Goal: Task Accomplishment & Management: Use online tool/utility

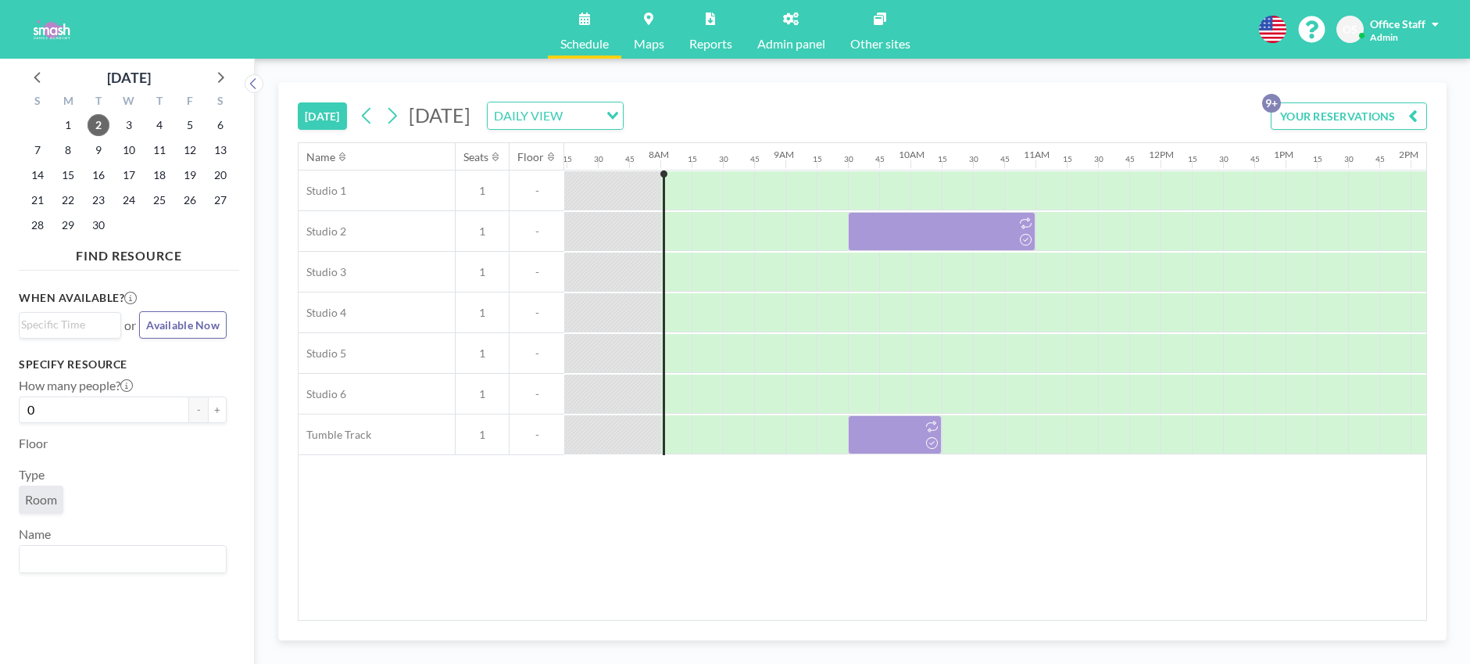
scroll to position [0, 969]
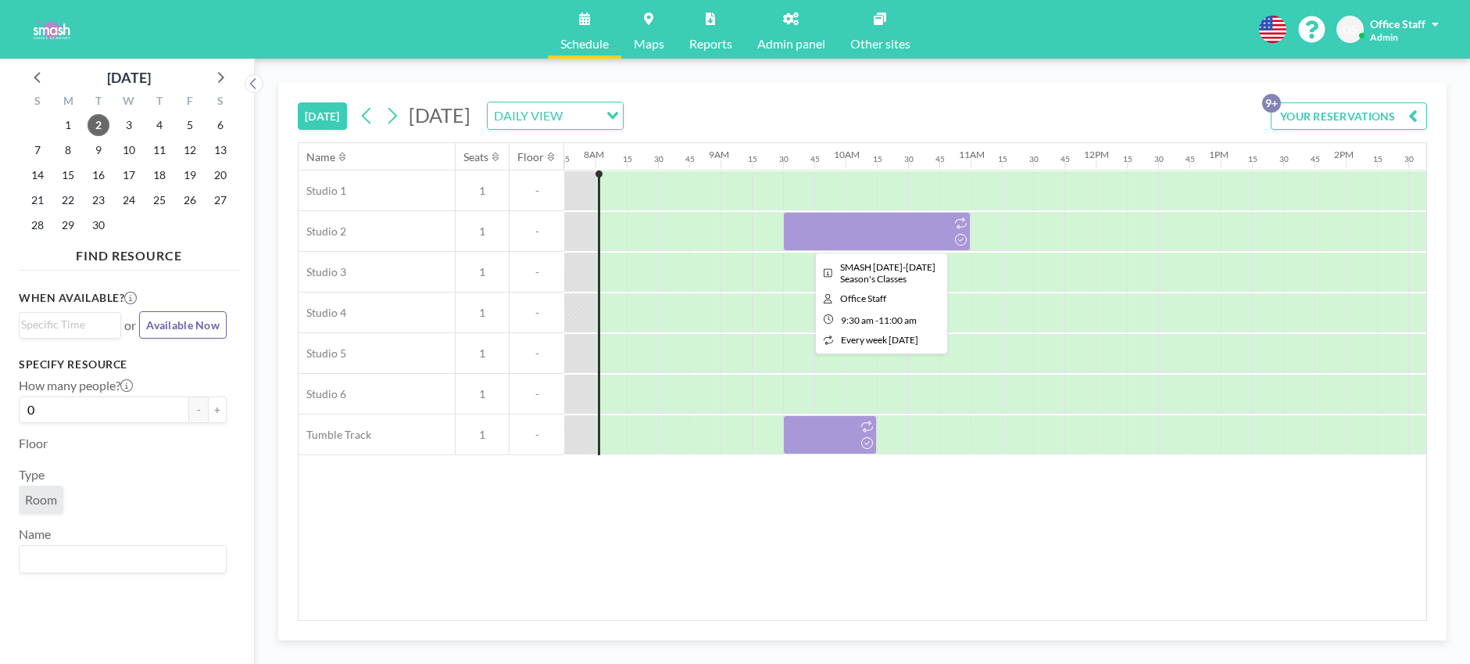
click at [849, 233] on div at bounding box center [877, 231] width 188 height 39
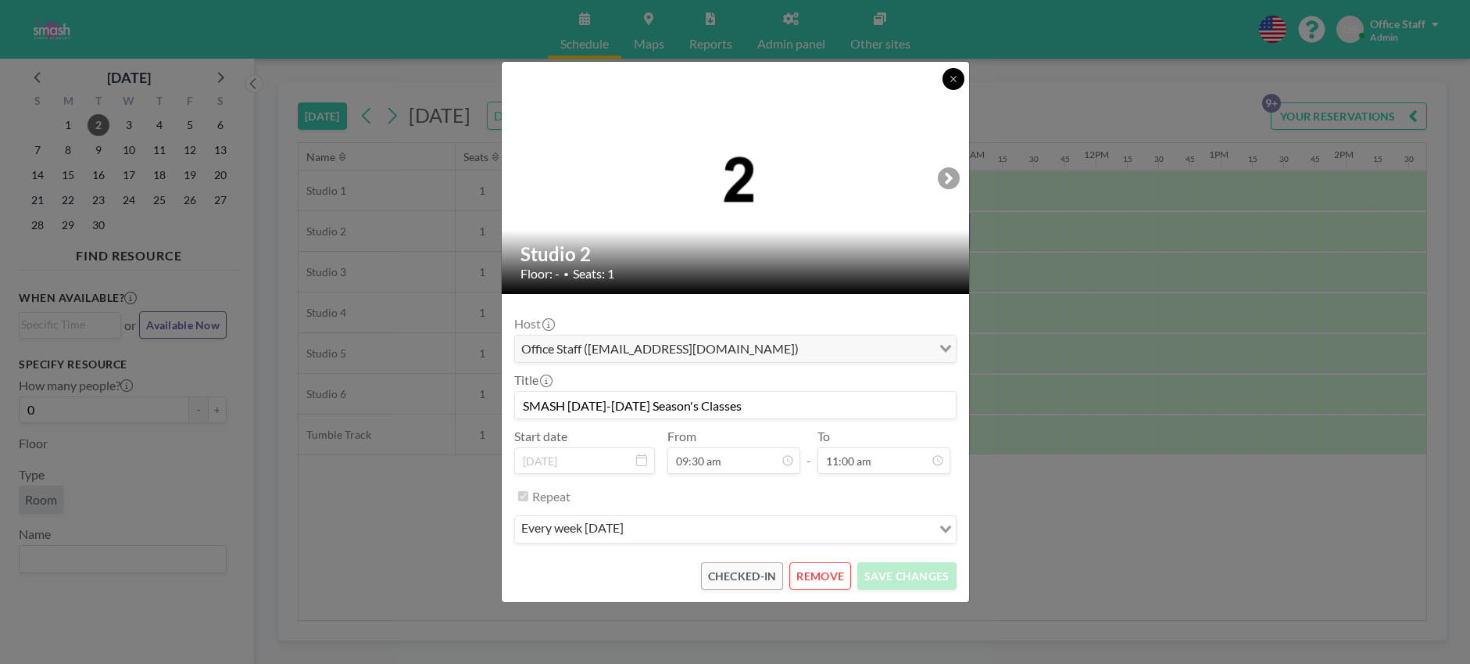
click at [958, 79] on button at bounding box center [954, 79] width 22 height 22
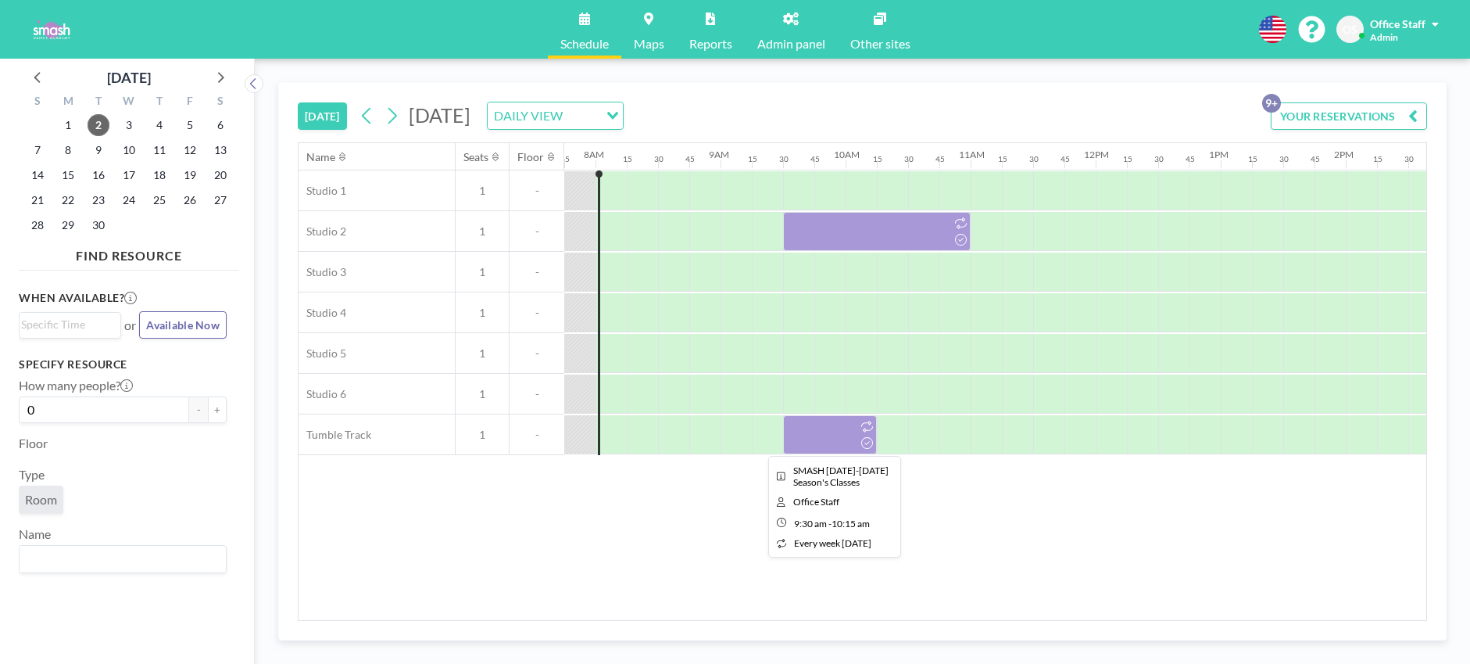
click at [831, 453] on div at bounding box center [830, 434] width 94 height 39
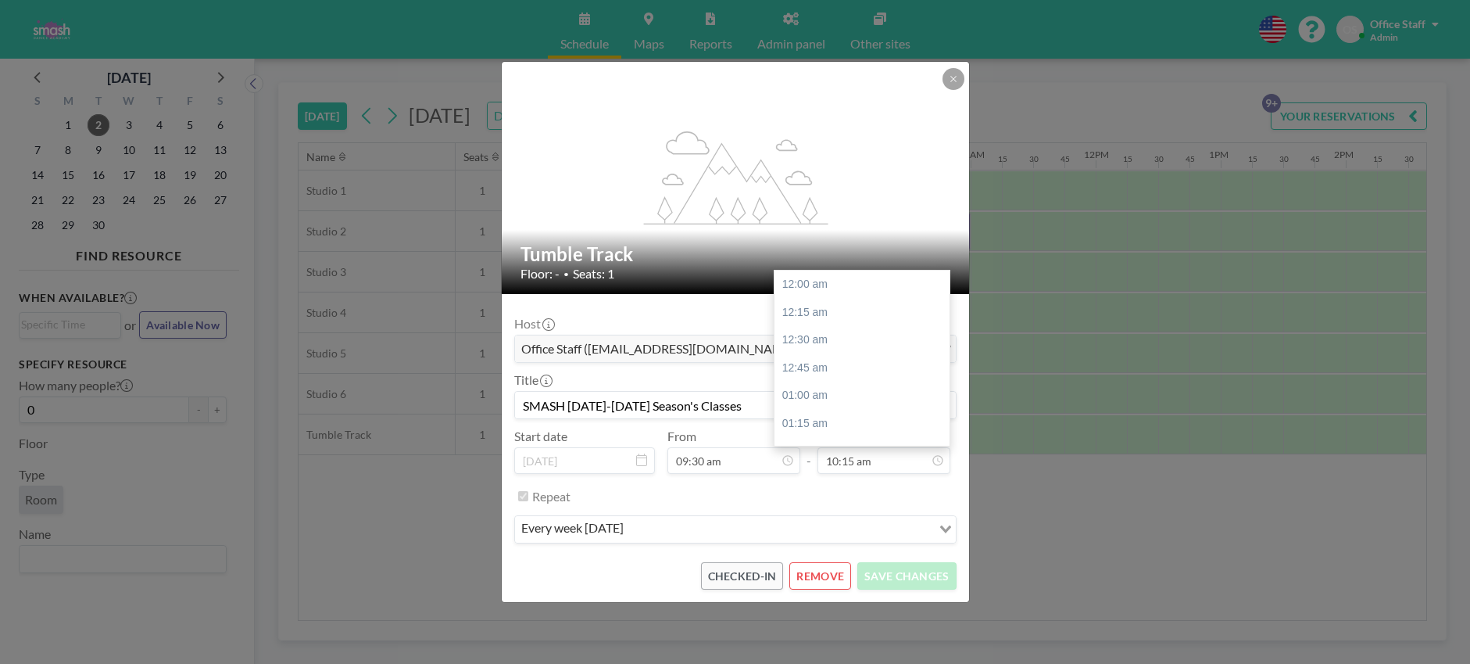
scroll to position [1140, 0]
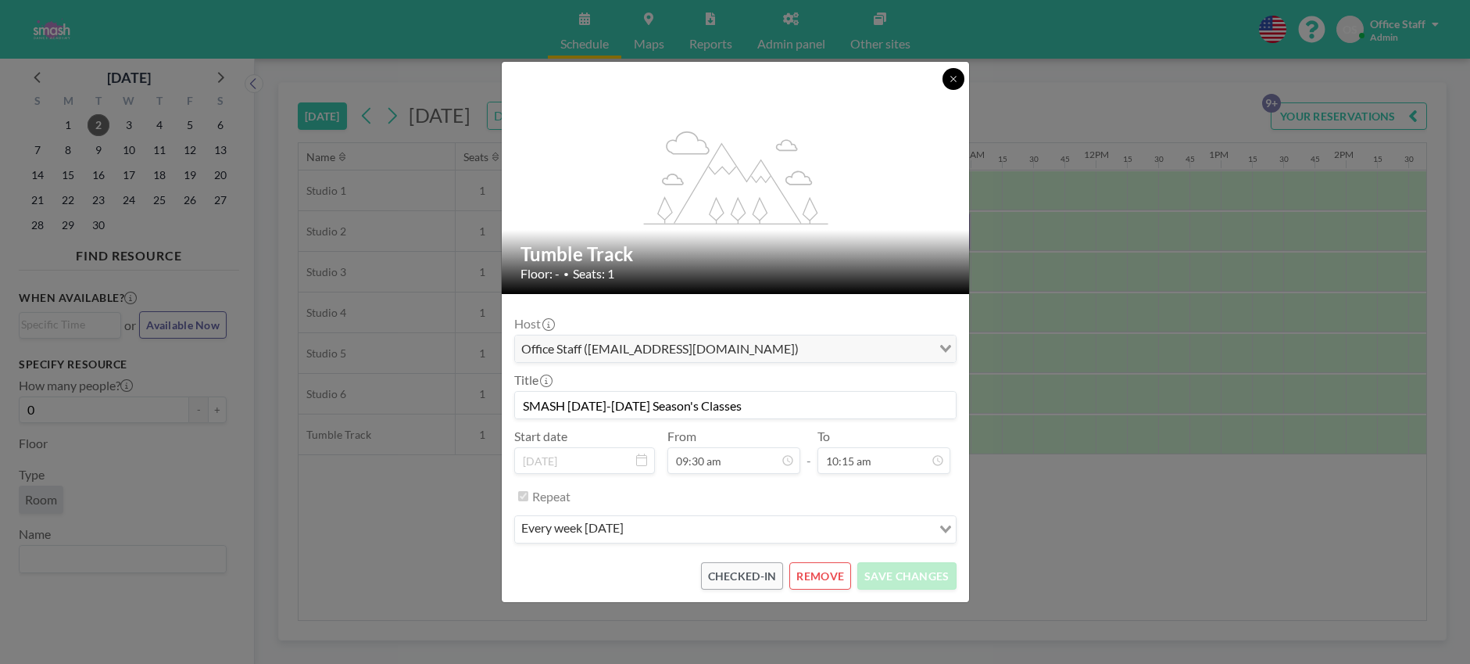
click at [958, 70] on button at bounding box center [954, 79] width 22 height 22
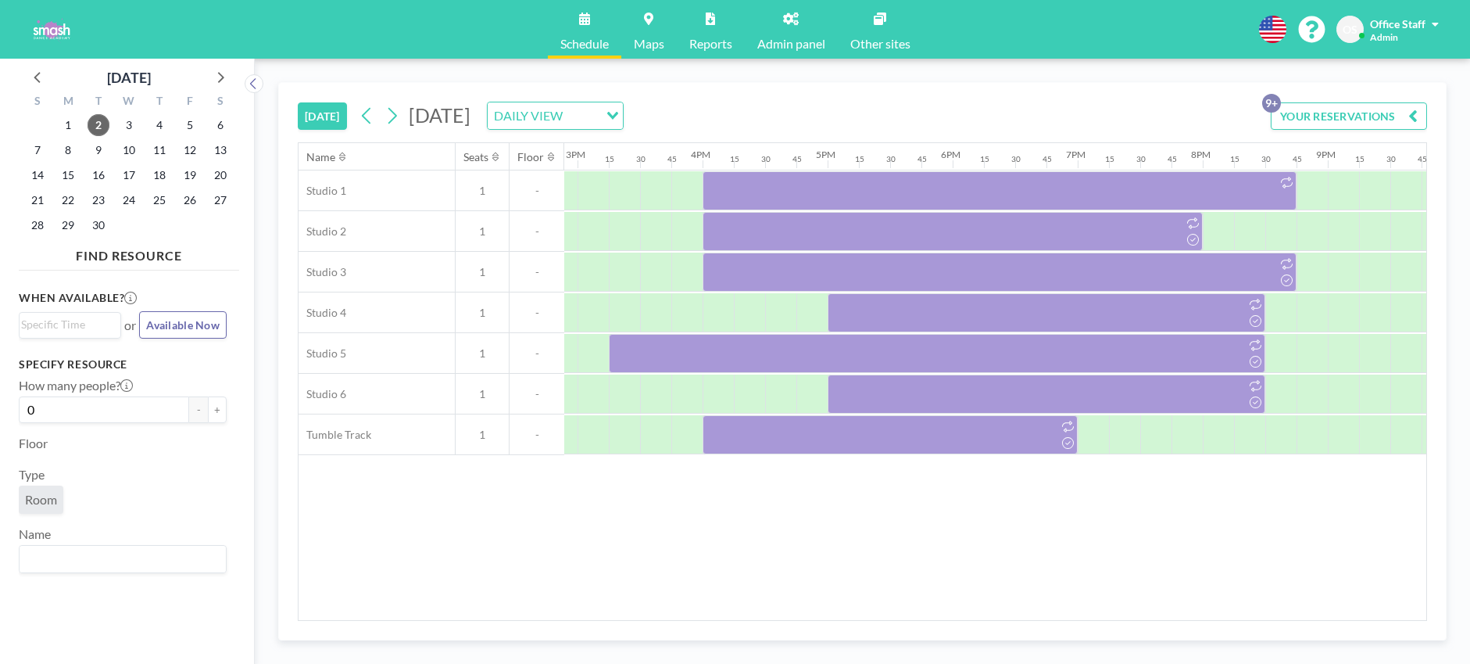
scroll to position [0, 1938]
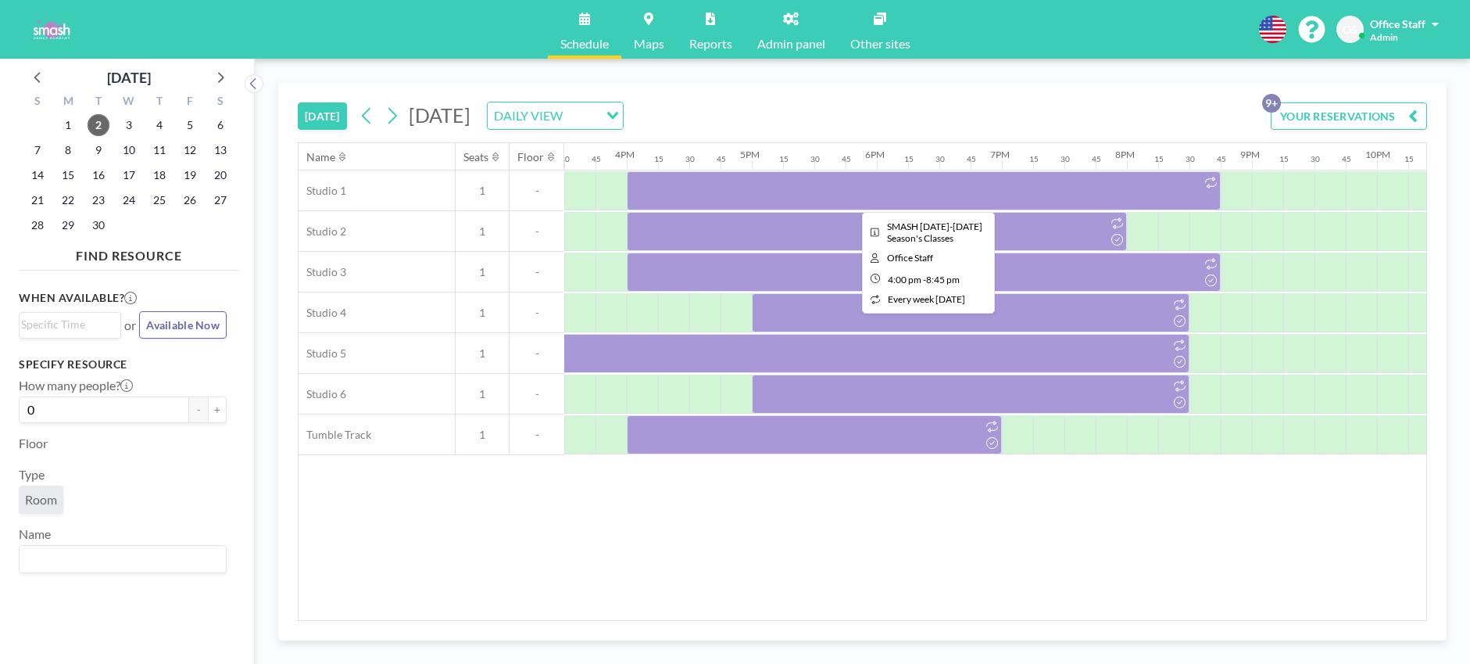
click at [897, 186] on div at bounding box center [924, 190] width 594 height 39
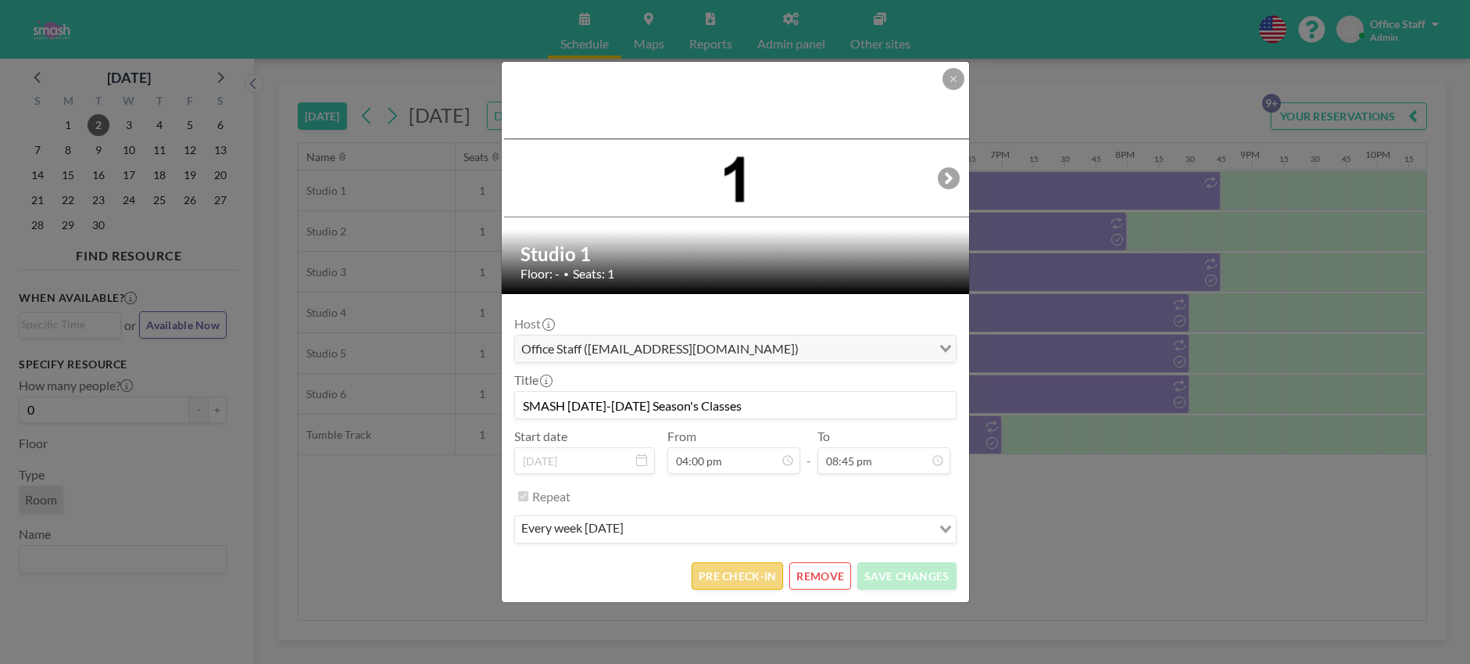
click at [732, 577] on button "PRE CHECK-IN" at bounding box center [737, 575] width 91 height 27
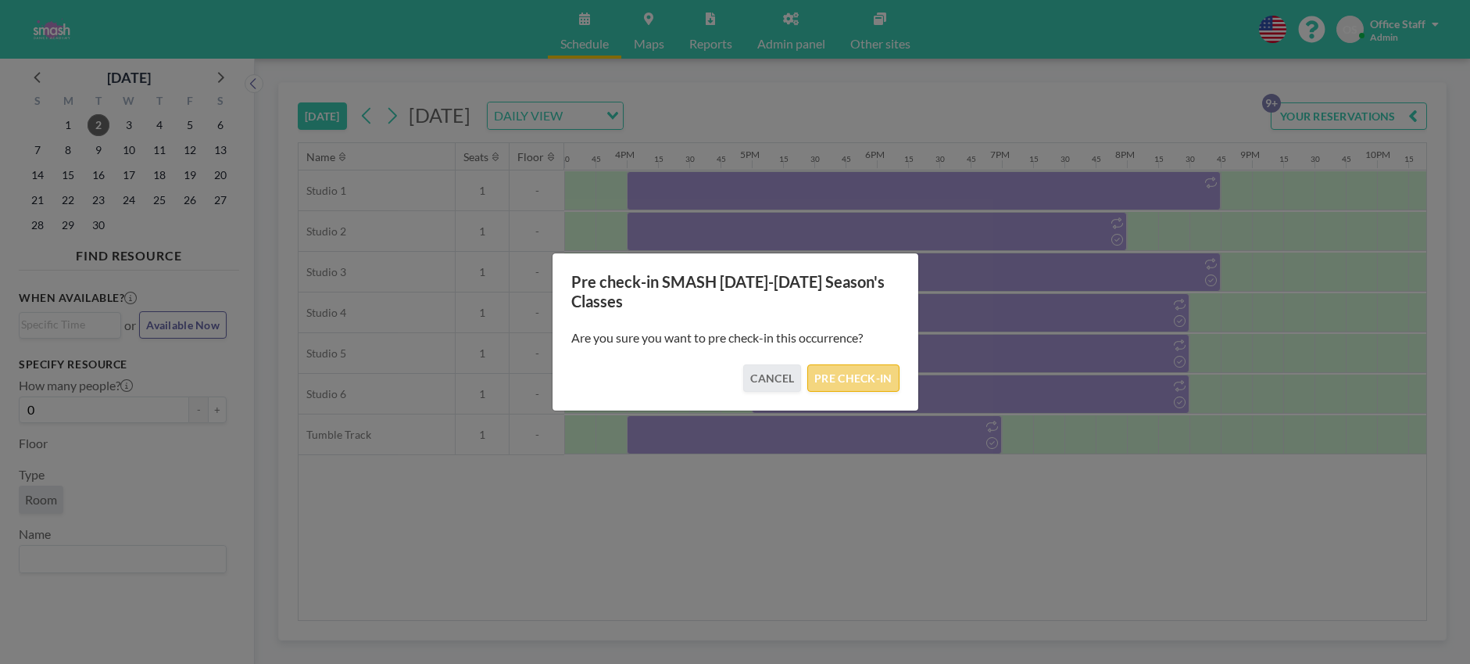
click at [860, 379] on button "PRE CHECK-IN" at bounding box center [852, 377] width 91 height 27
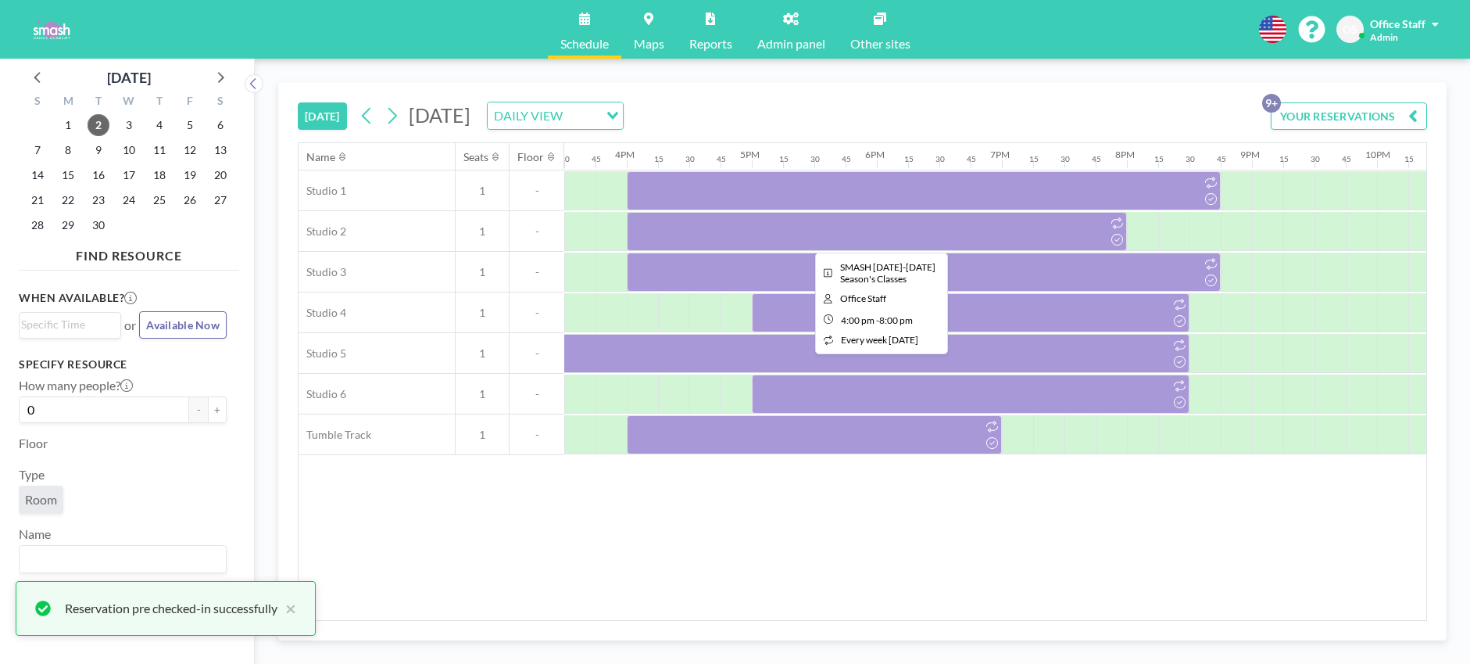
click at [947, 234] on div at bounding box center [877, 231] width 500 height 39
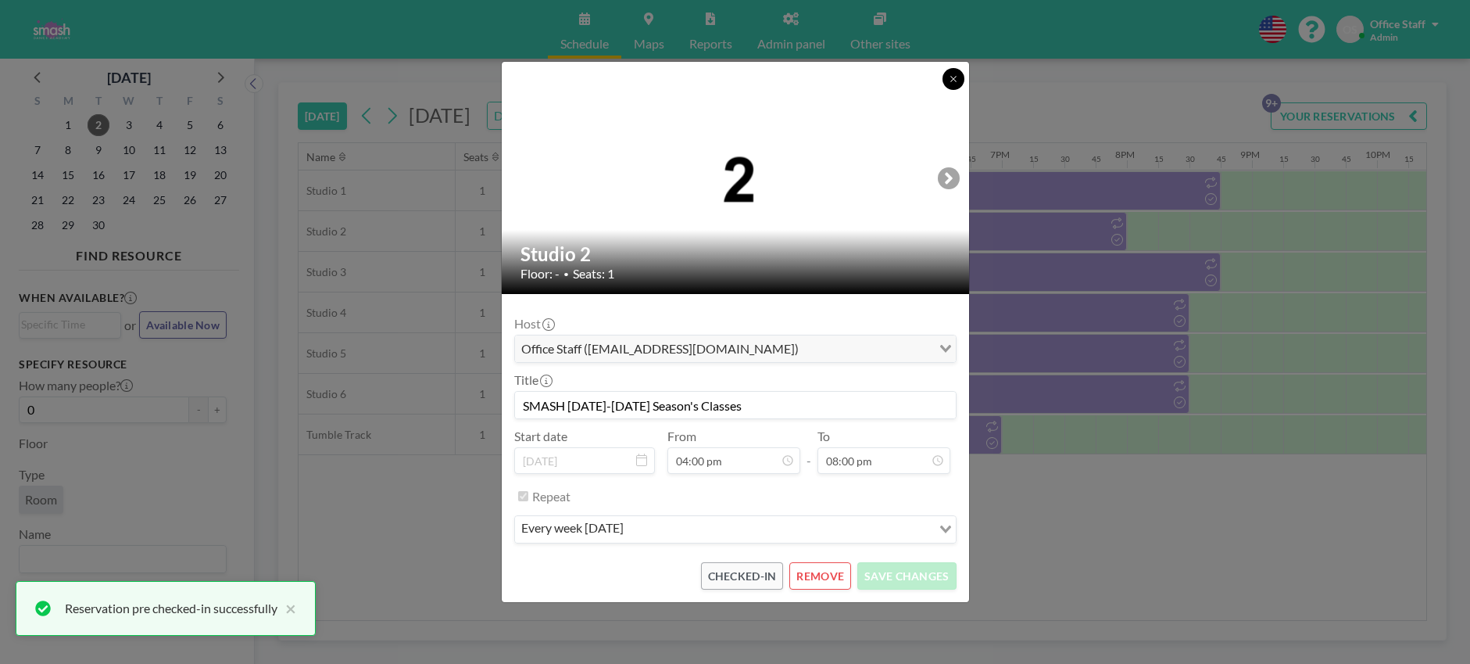
click at [958, 77] on button at bounding box center [954, 79] width 22 height 22
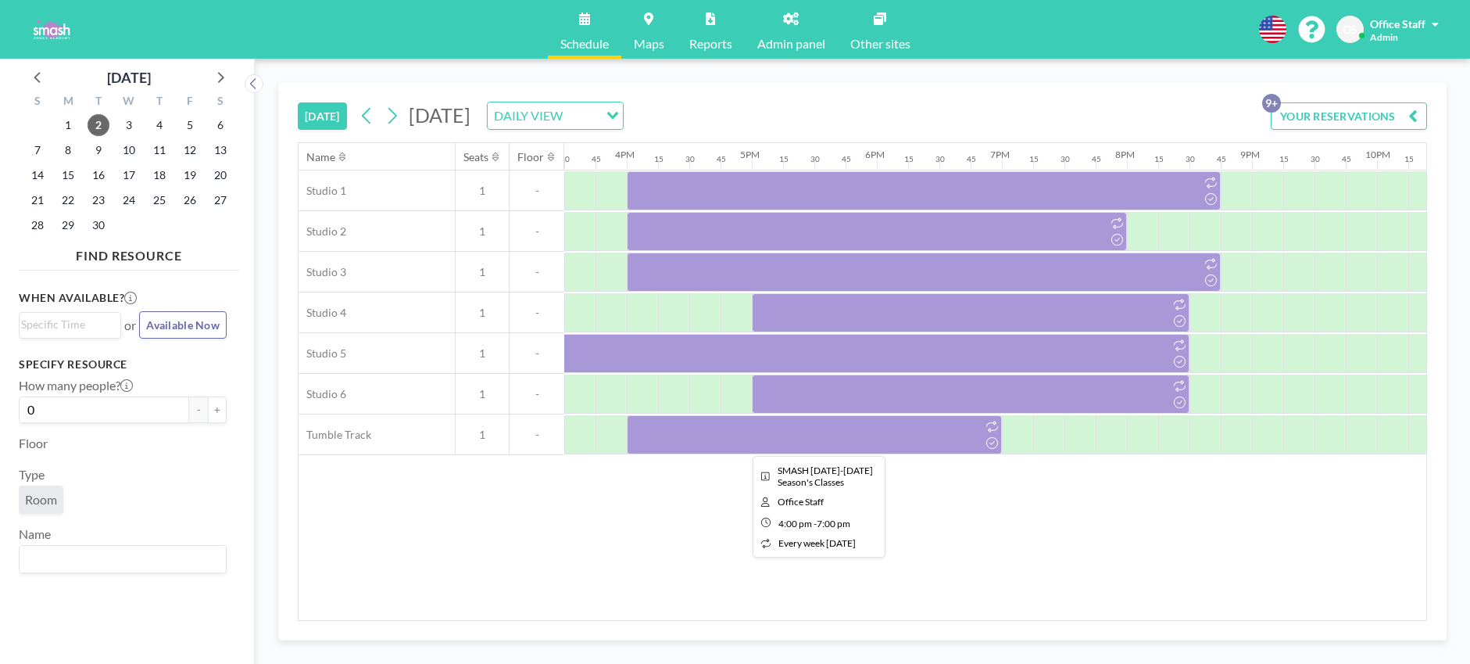
click at [822, 443] on div at bounding box center [814, 434] width 375 height 39
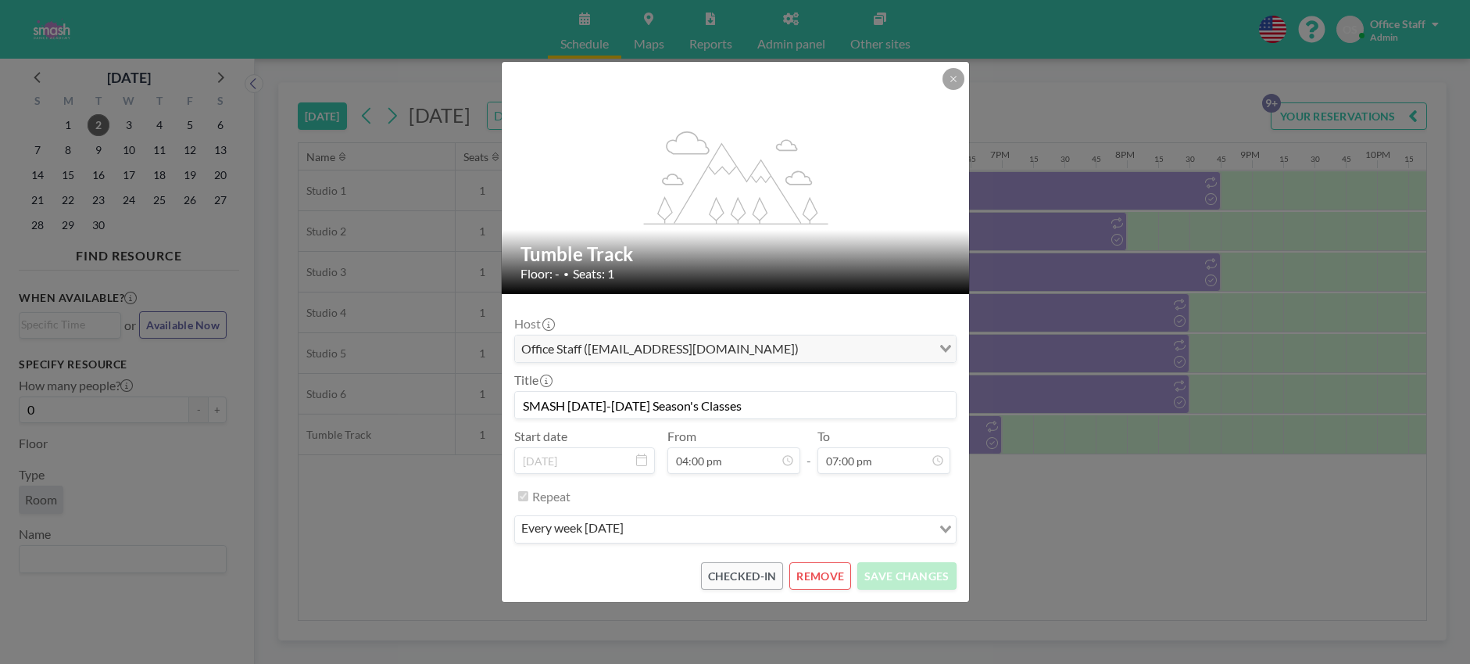
click at [728, 402] on input "SMASH [DATE]-[DATE] Season's Classes" at bounding box center [735, 405] width 441 height 27
drag, startPoint x: 744, startPoint y: 403, endPoint x: 537, endPoint y: 397, distance: 207.2
click at [537, 397] on input "SMASH [DATE]-[DATE] Season's Classes" at bounding box center [735, 405] width 441 height 27
click at [957, 78] on icon at bounding box center [953, 78] width 9 height 9
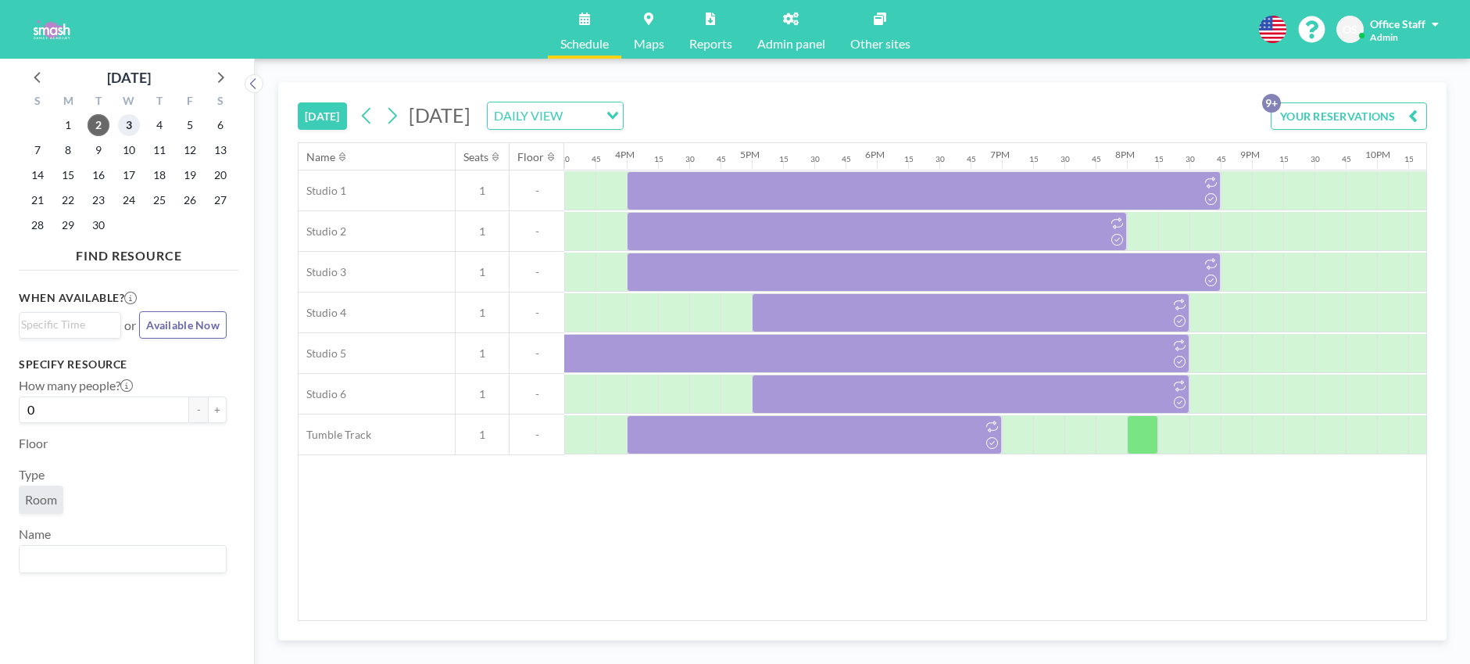
click at [132, 123] on span "3" at bounding box center [129, 125] width 22 height 22
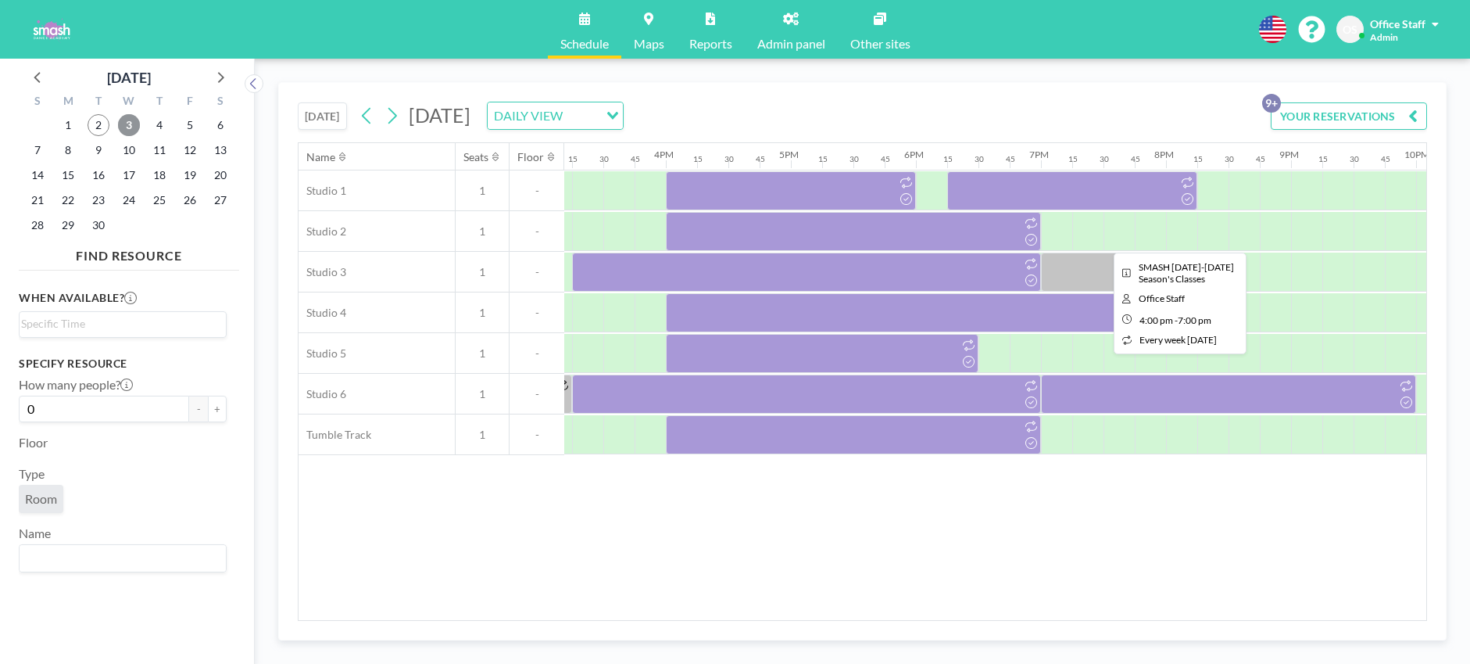
scroll to position [0, 1922]
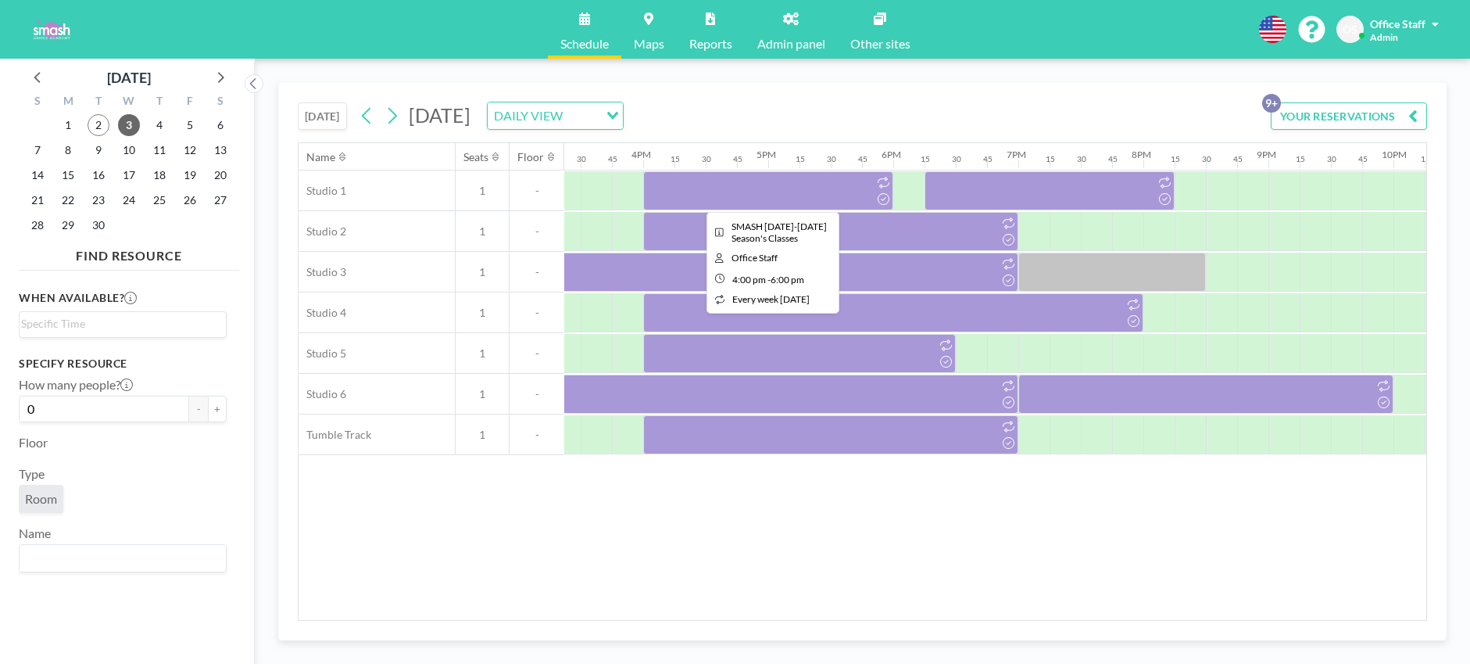
click at [791, 188] on div at bounding box center [768, 190] width 250 height 39
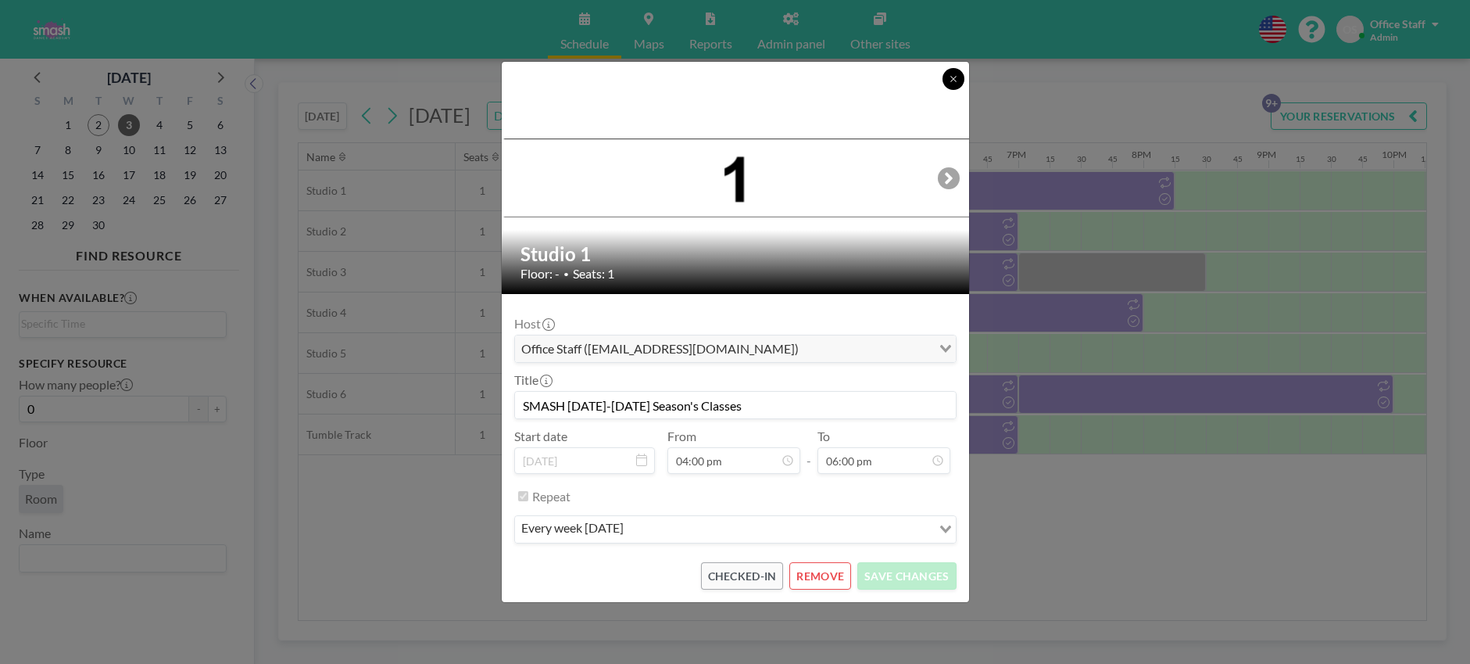
click at [960, 80] on button at bounding box center [954, 79] width 22 height 22
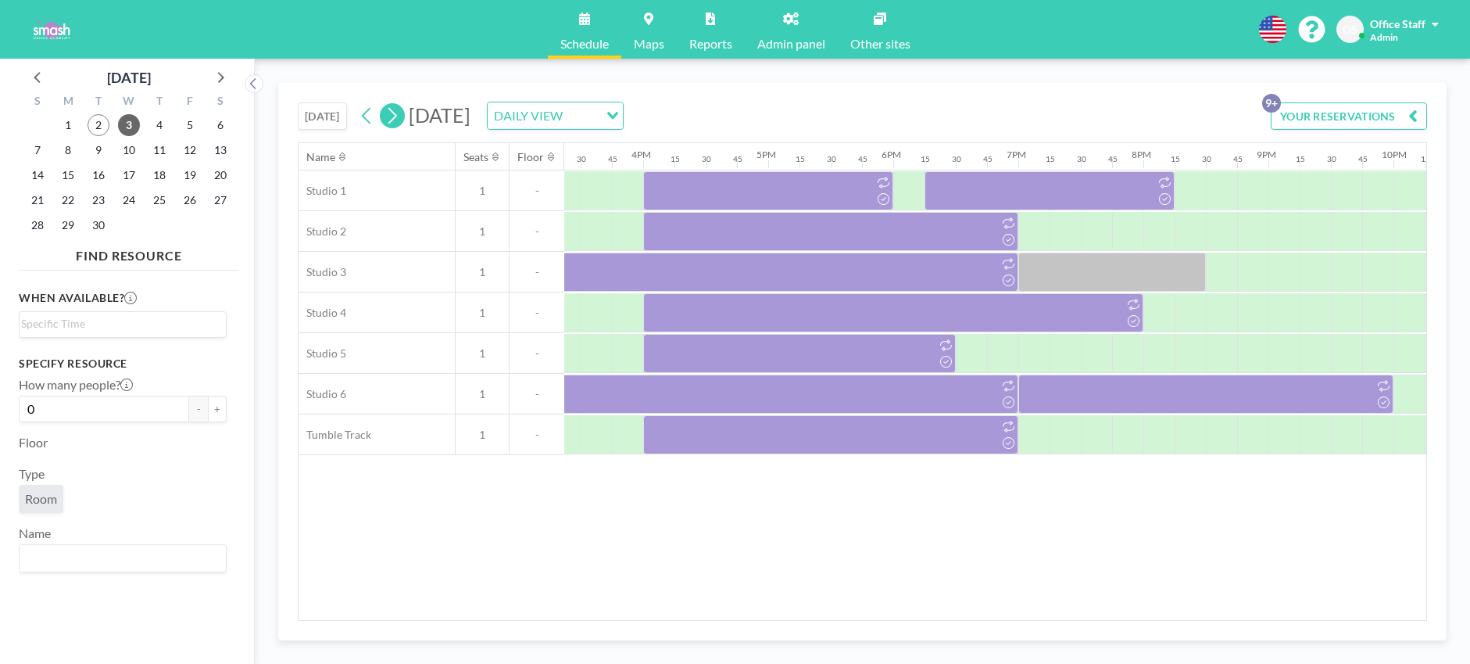
click at [395, 120] on icon at bounding box center [392, 116] width 9 height 16
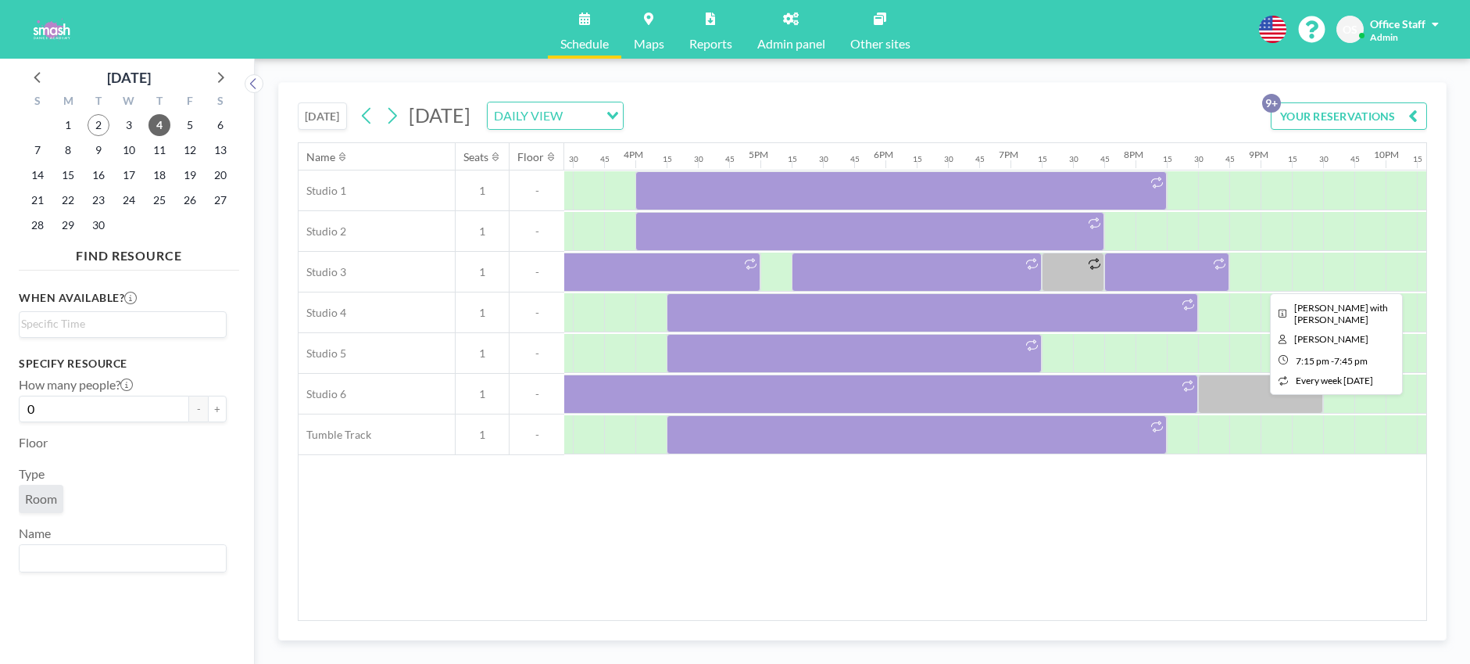
scroll to position [0, 1933]
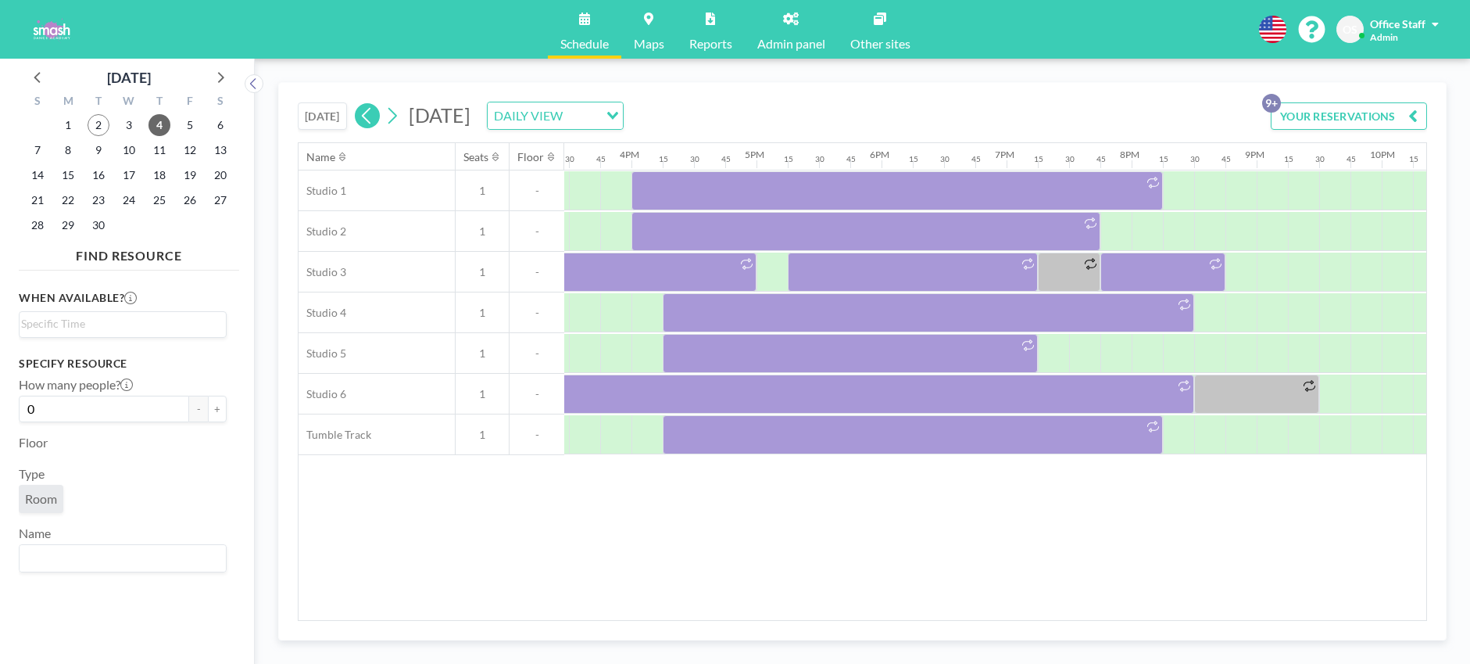
click at [374, 118] on icon at bounding box center [367, 115] width 15 height 23
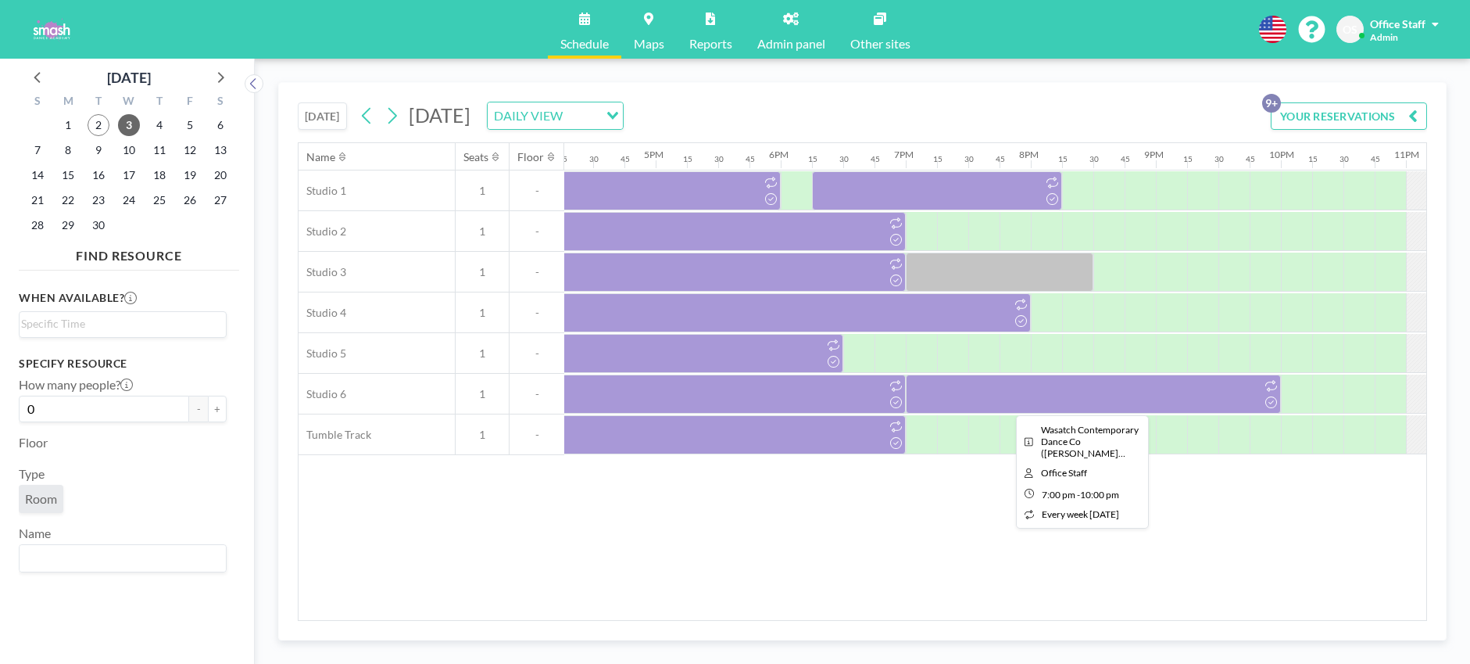
scroll to position [0, 2050]
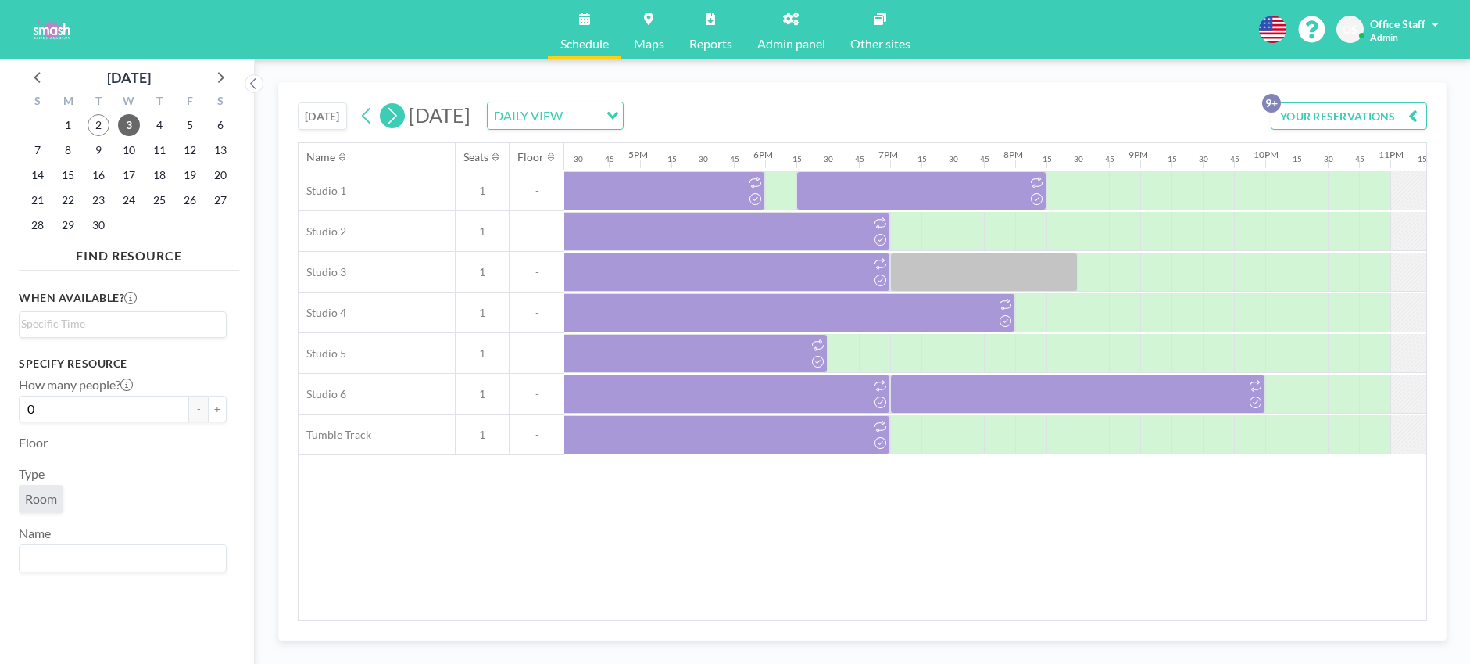
click at [392, 117] on icon at bounding box center [392, 115] width 15 height 23
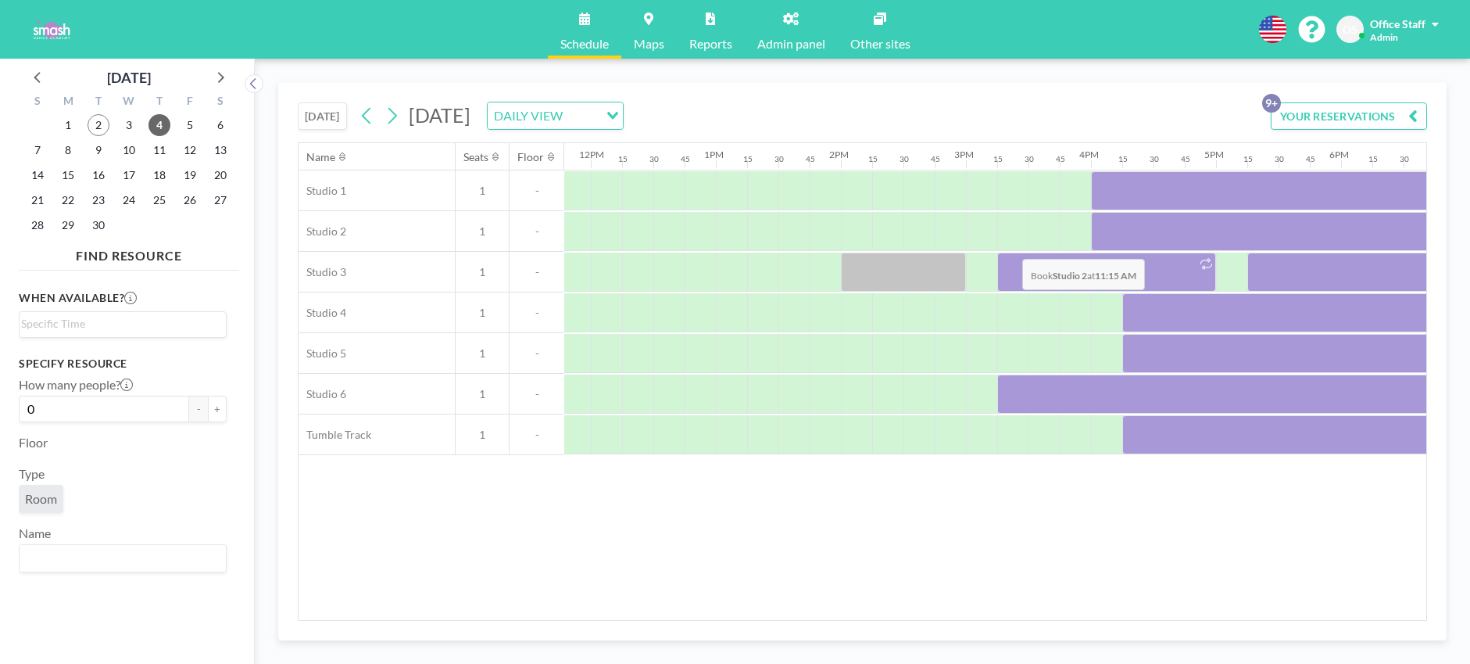
scroll to position [0, 1808]
